Goal: Information Seeking & Learning: Learn about a topic

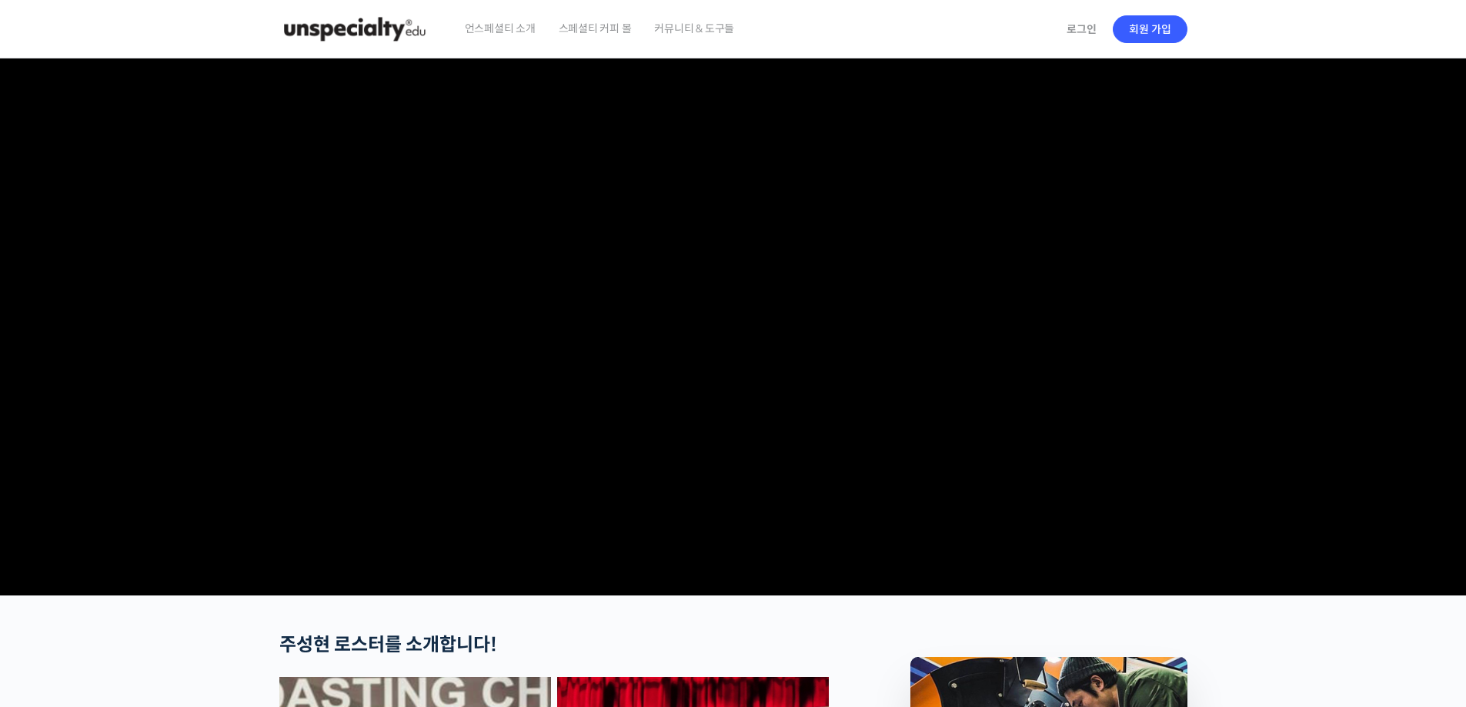
click at [346, 28] on img at bounding box center [354, 29] width 151 height 46
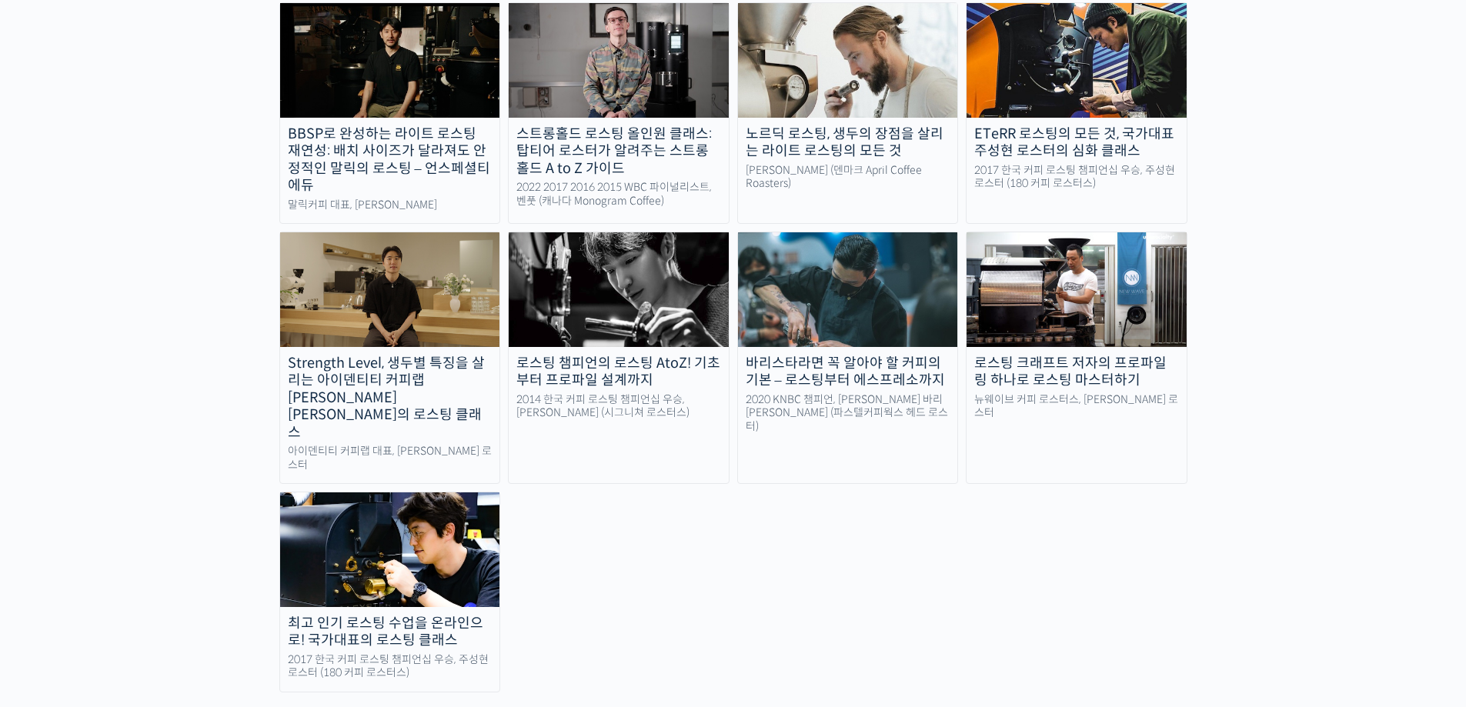
scroll to position [1462, 0]
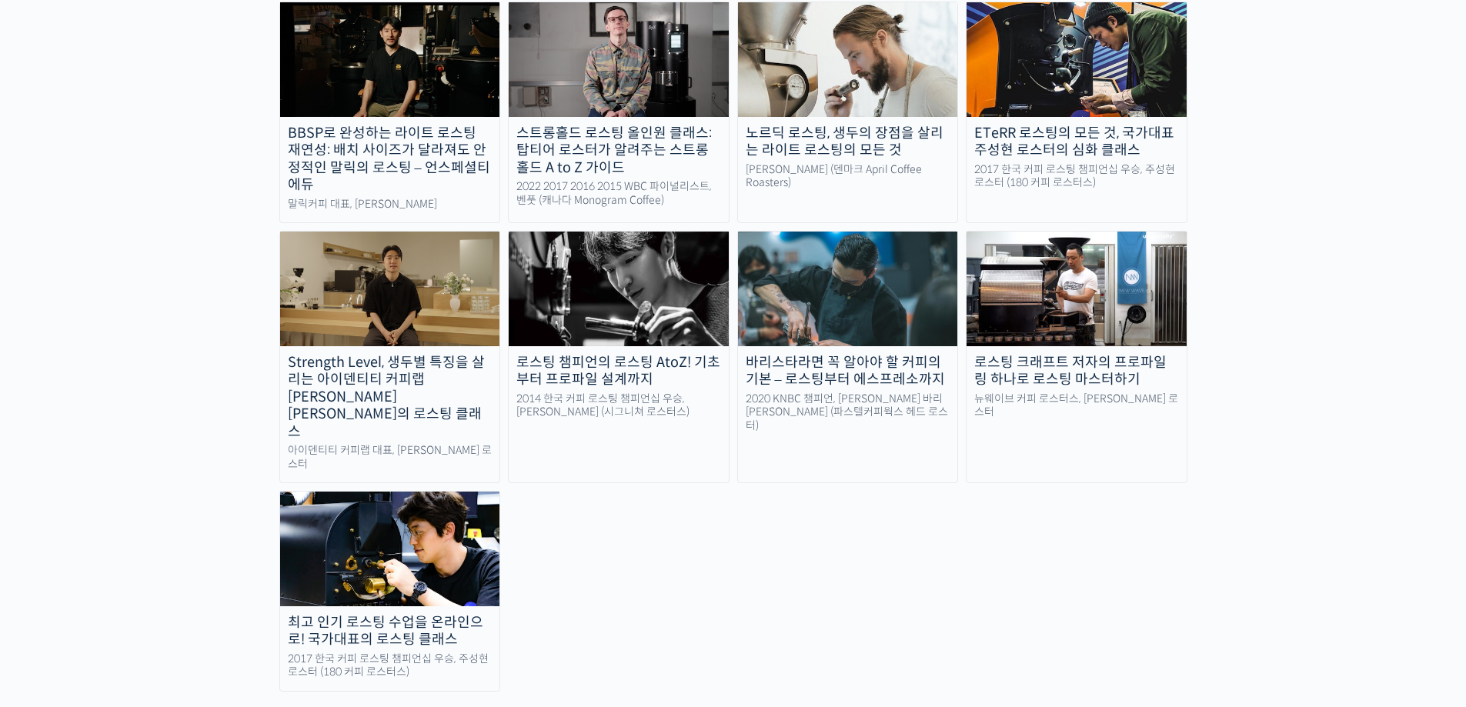
click at [472, 614] on div "최고 인기 로스팅 수업을 온라인으로! 국가대표의 로스팅 클래스" at bounding box center [390, 631] width 220 height 35
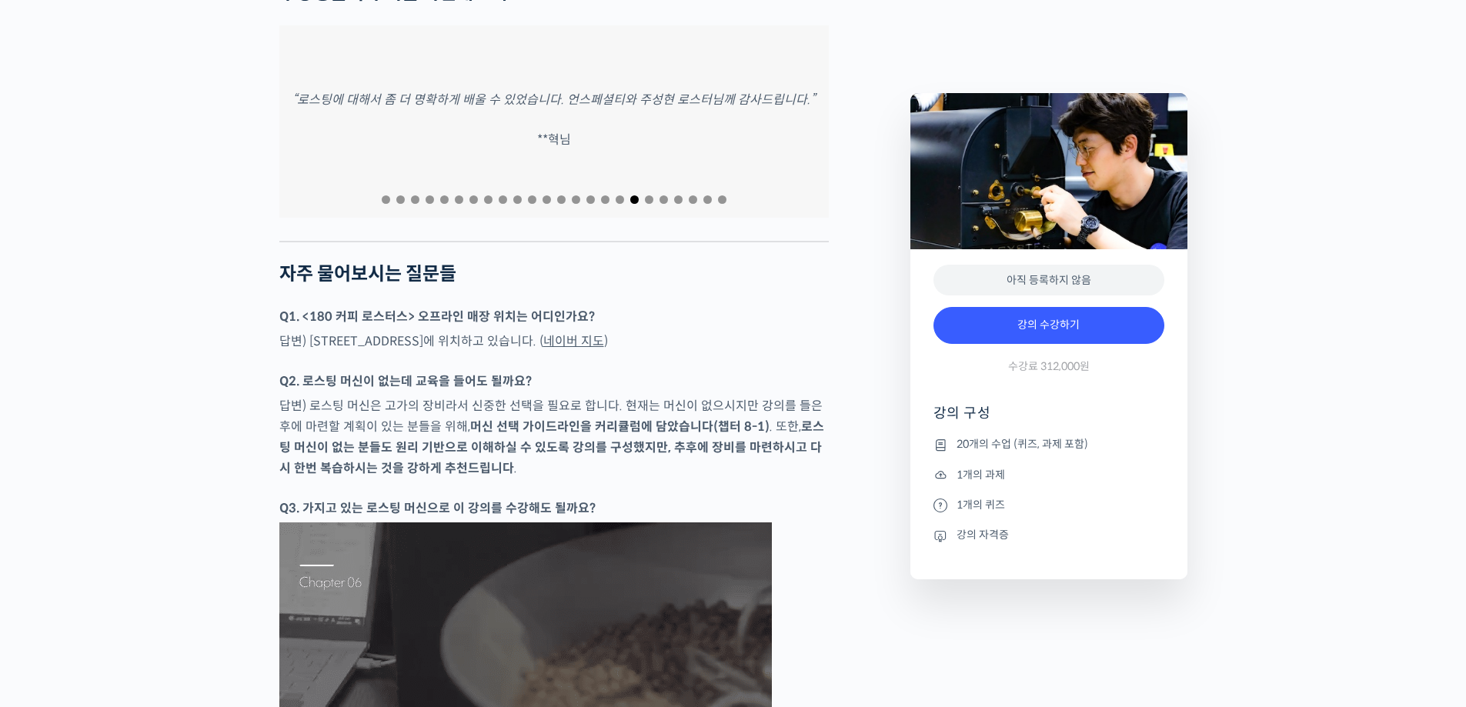
scroll to position [5924, 0]
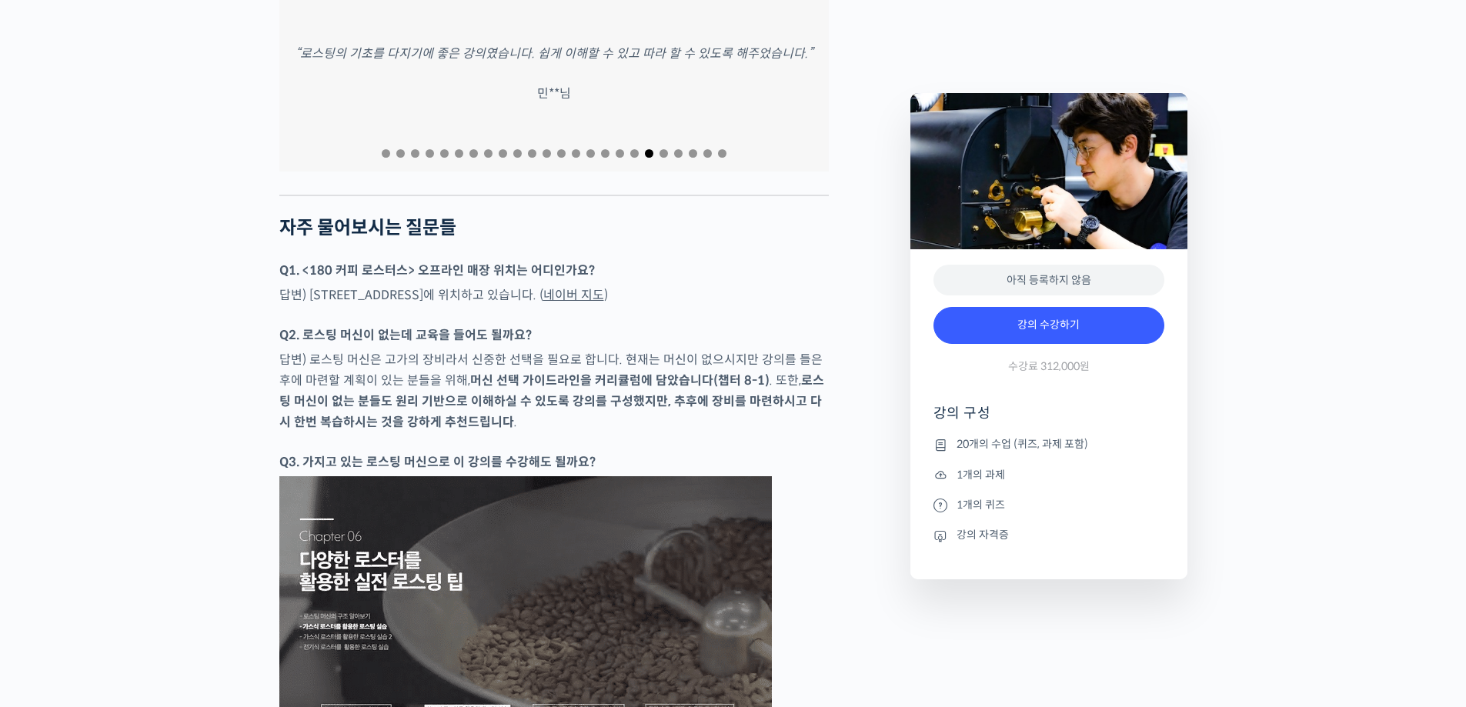
click at [664, 158] on span "Go to slide 20" at bounding box center [663, 153] width 8 height 8
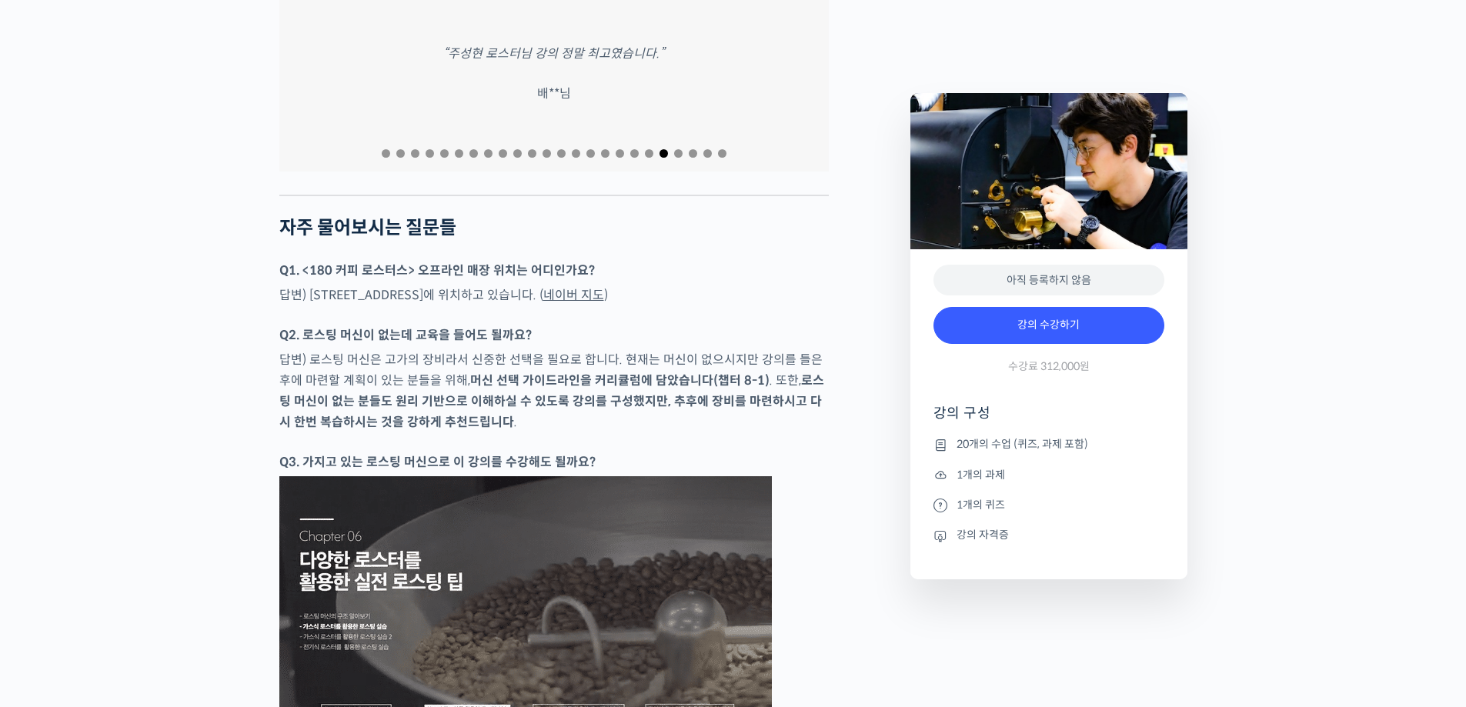
click at [677, 158] on span "Go to slide 21" at bounding box center [678, 153] width 8 height 8
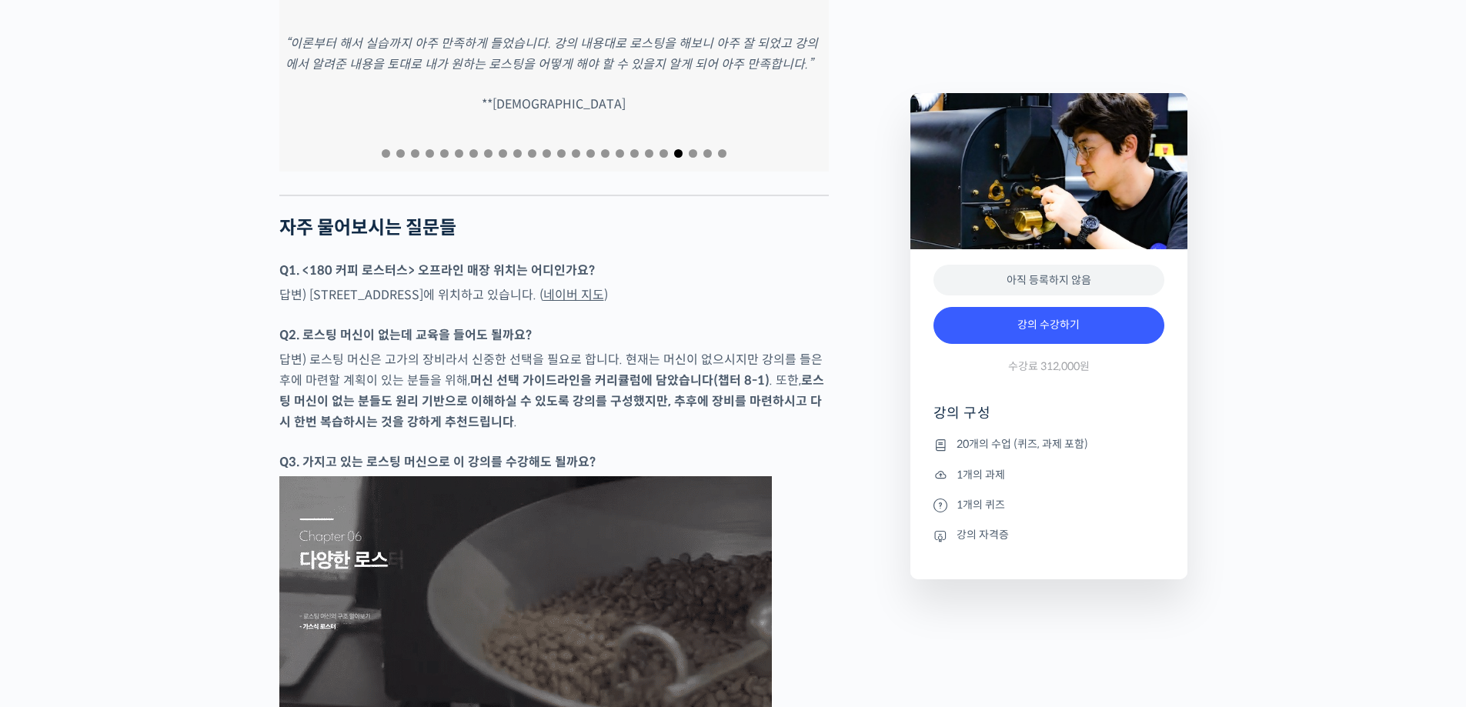
click at [694, 158] on span "Go to slide 22" at bounding box center [693, 153] width 8 height 8
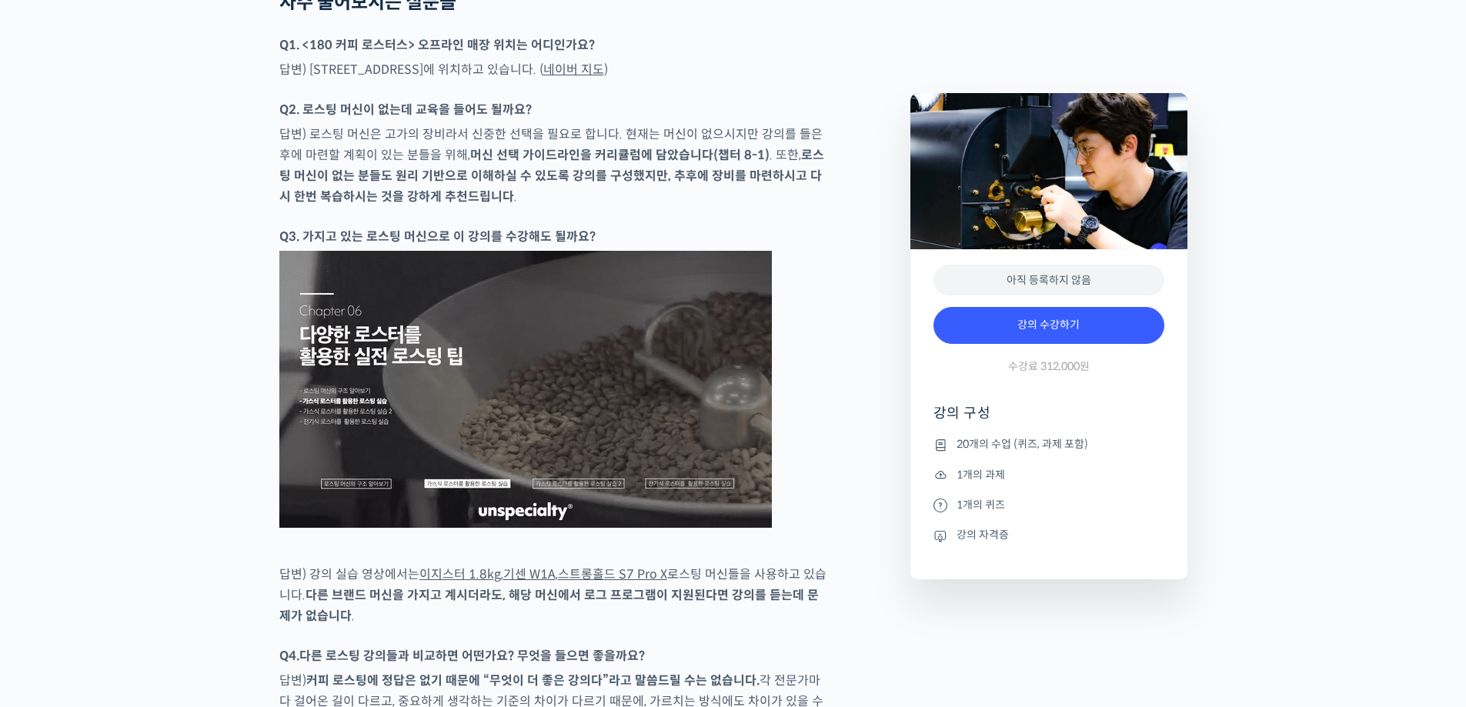
scroll to position [6155, 0]
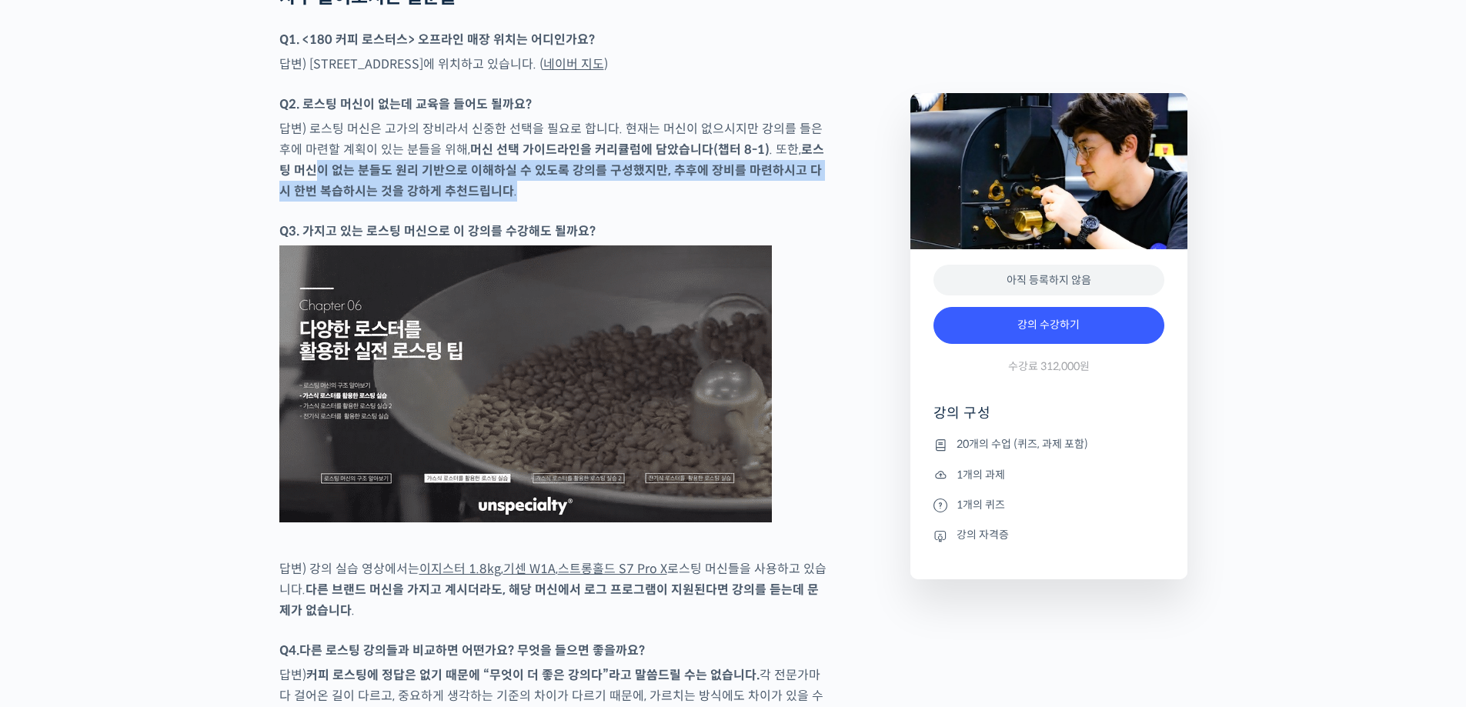
drag, startPoint x: 305, startPoint y: 542, endPoint x: 737, endPoint y: 562, distance: 432.1
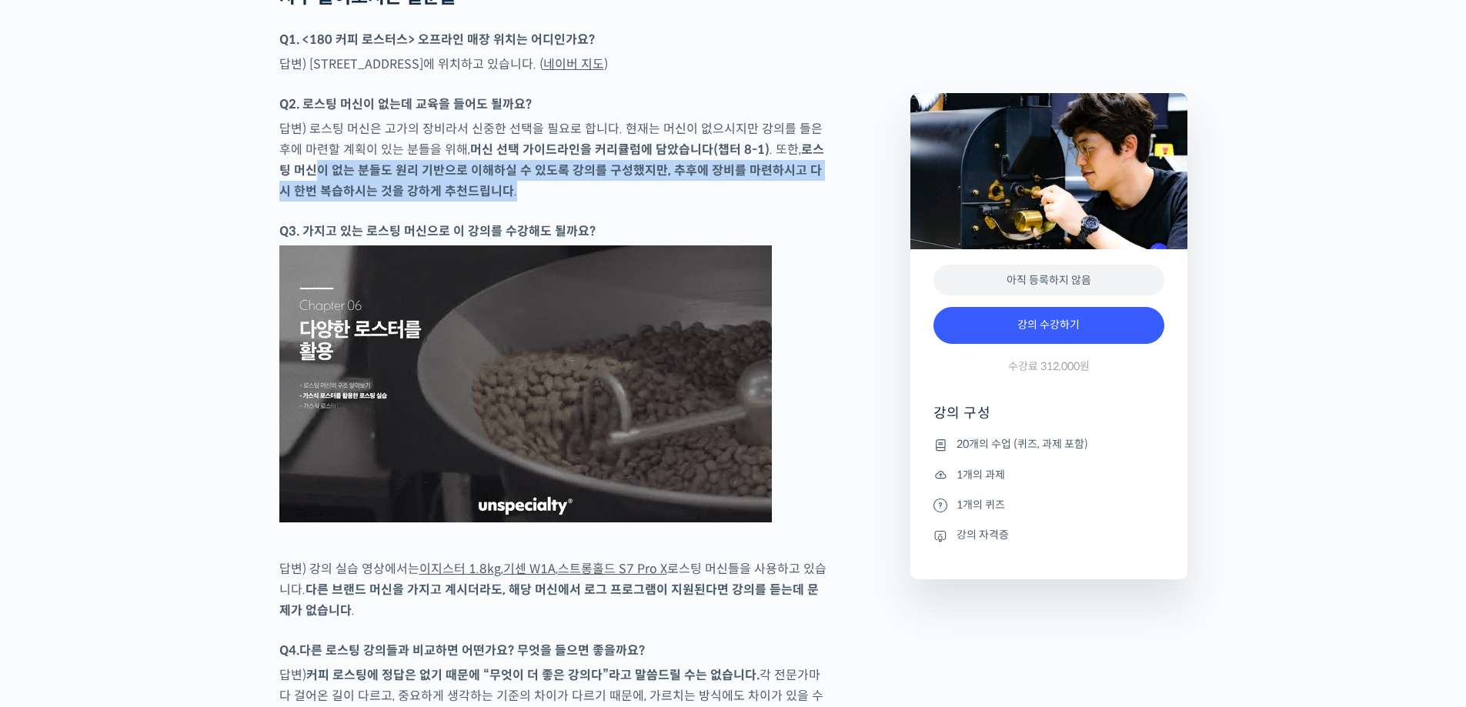
click at [737, 202] on p "답변) 로스팅 머신은 고가의 장비라서 신중한 선택을 필요로 합니다. 현재는 머신이 없으시지만 강의를 들은 후에 마련할 계획이 있는 분들을 위해…" at bounding box center [553, 159] width 549 height 83
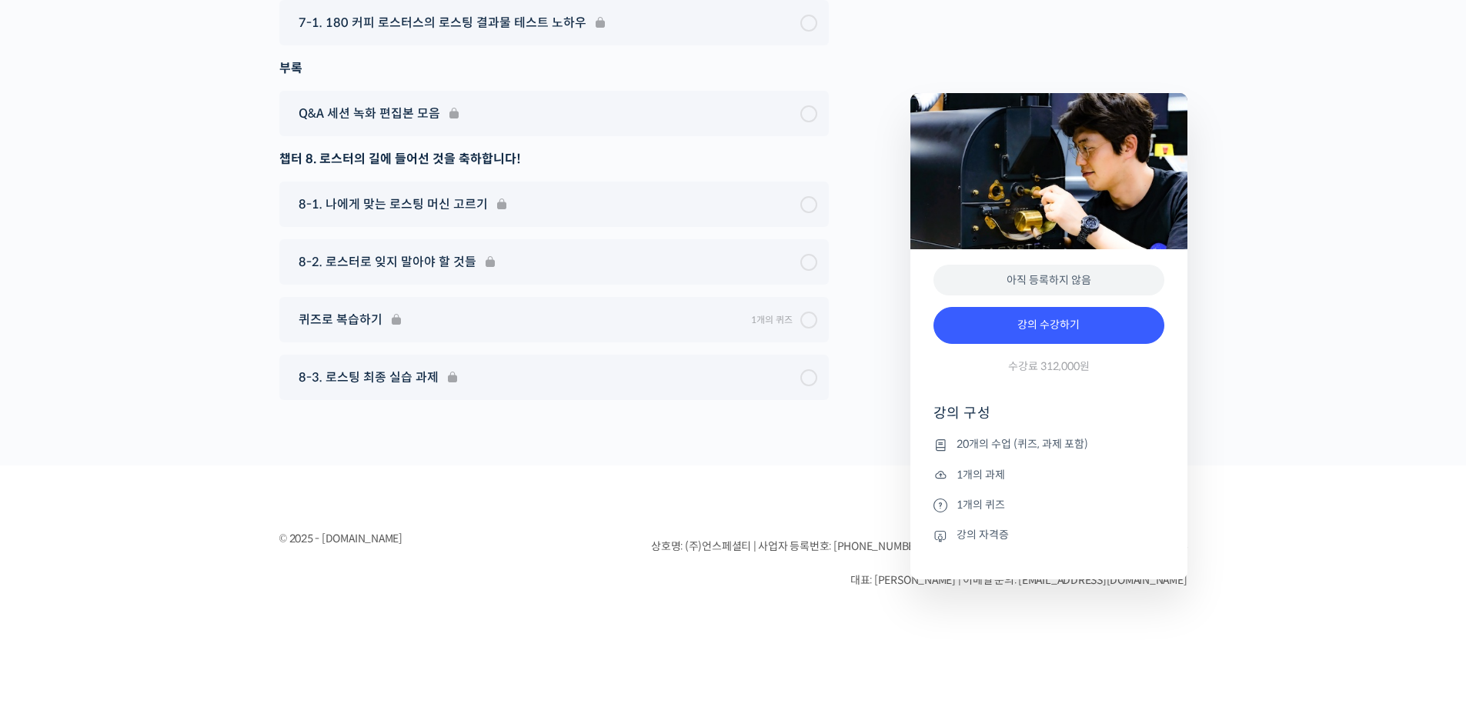
scroll to position [8848, 0]
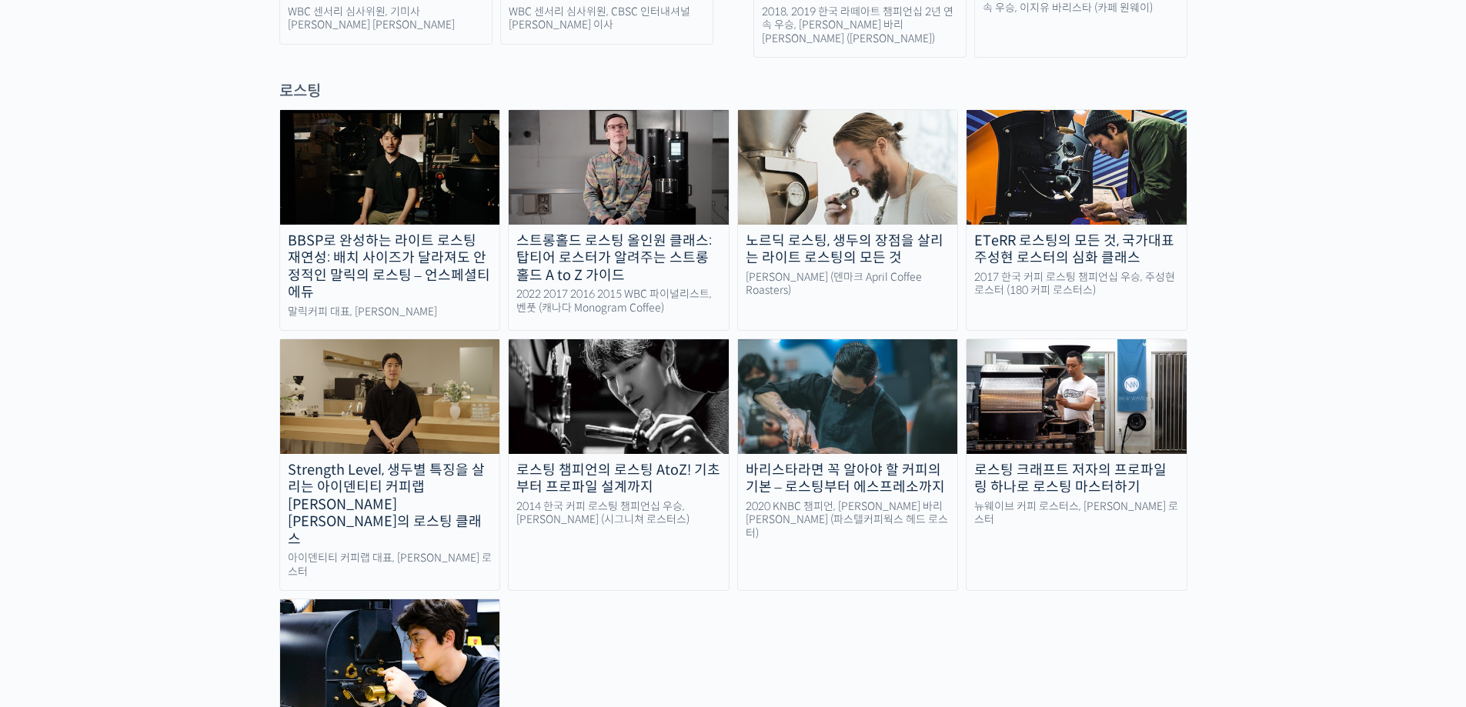
scroll to position [1308, 0]
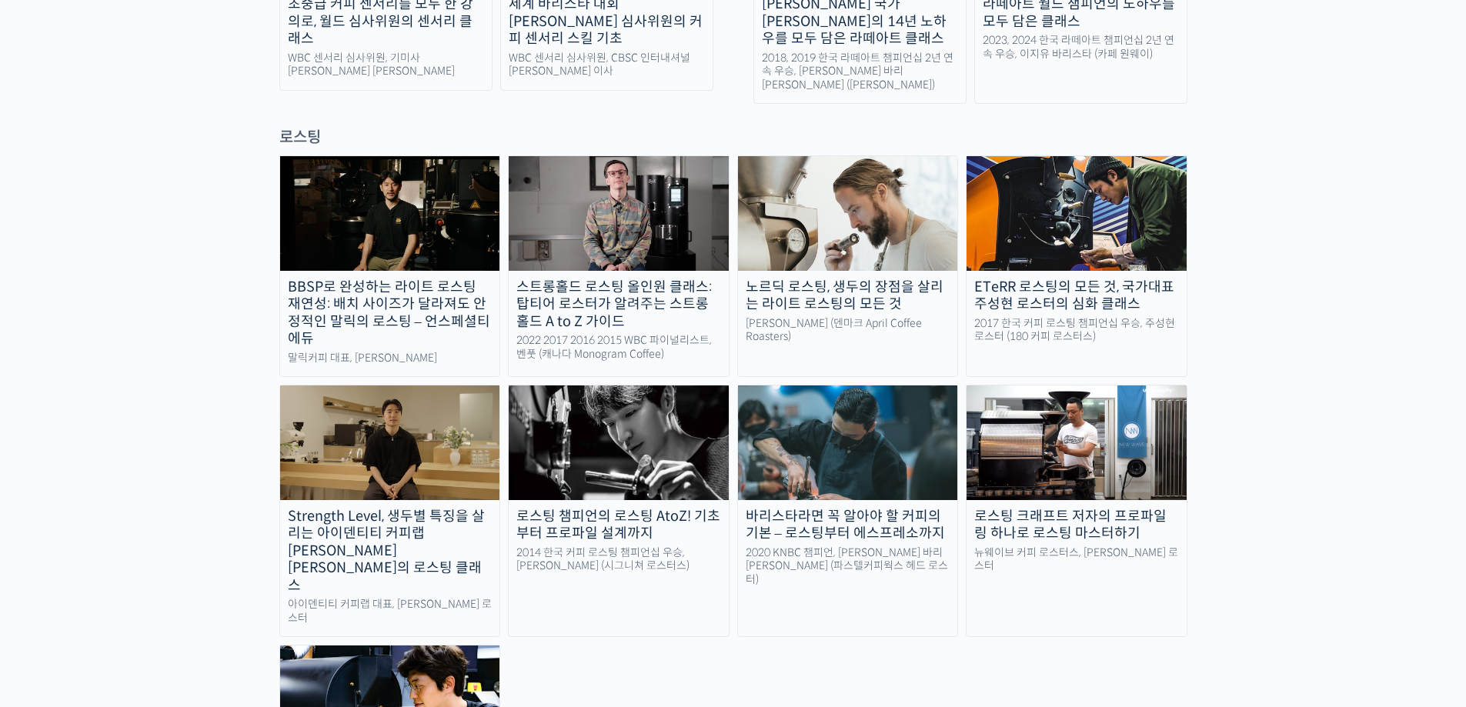
click at [600, 279] on div "스트롱홀드 로스팅 올인원 클래스: 탑티어 로스터가 알려주는 스트롱홀드 A to Z 가이드" at bounding box center [619, 305] width 220 height 52
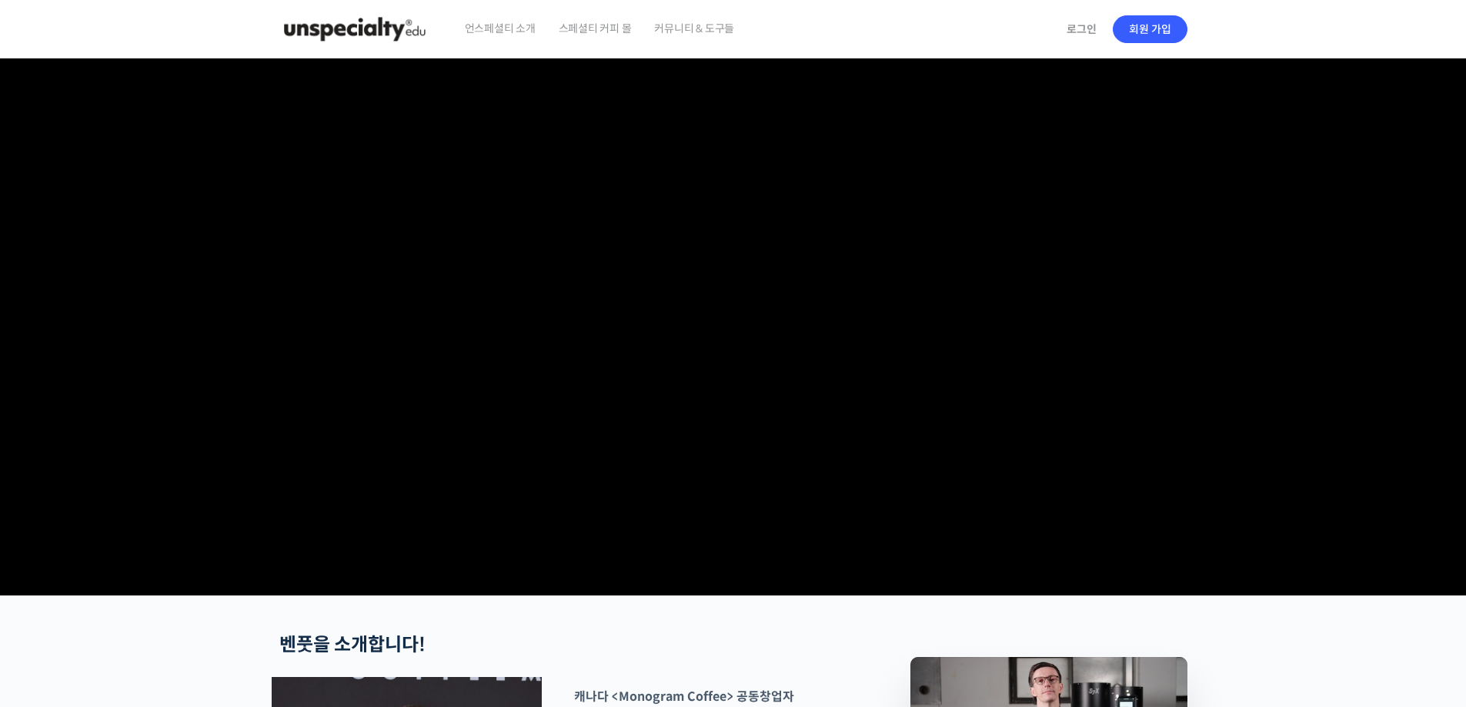
click at [632, 26] on span "스페셜티 커피 몰" at bounding box center [595, 28] width 73 height 58
